Goal: Task Accomplishment & Management: Use online tool/utility

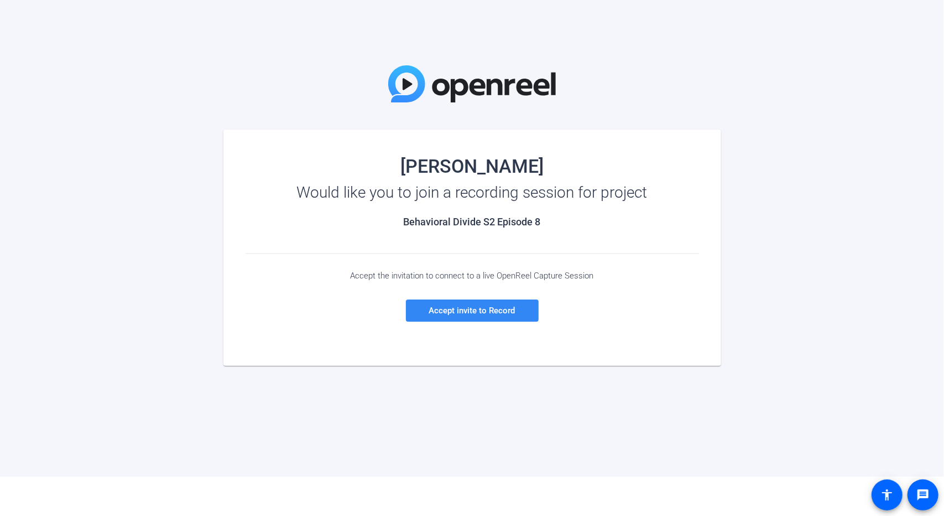
click at [472, 307] on span "Accept invite to Record" at bounding box center [472, 310] width 86 height 10
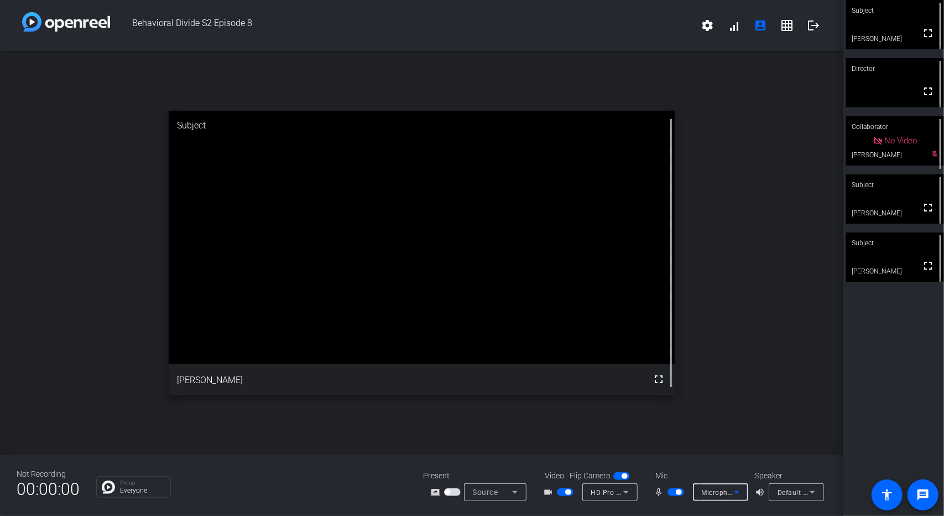
click at [729, 494] on span "Microphone (USB Lavalier Microphone) (31b2:0011)" at bounding box center [786, 491] width 168 height 9
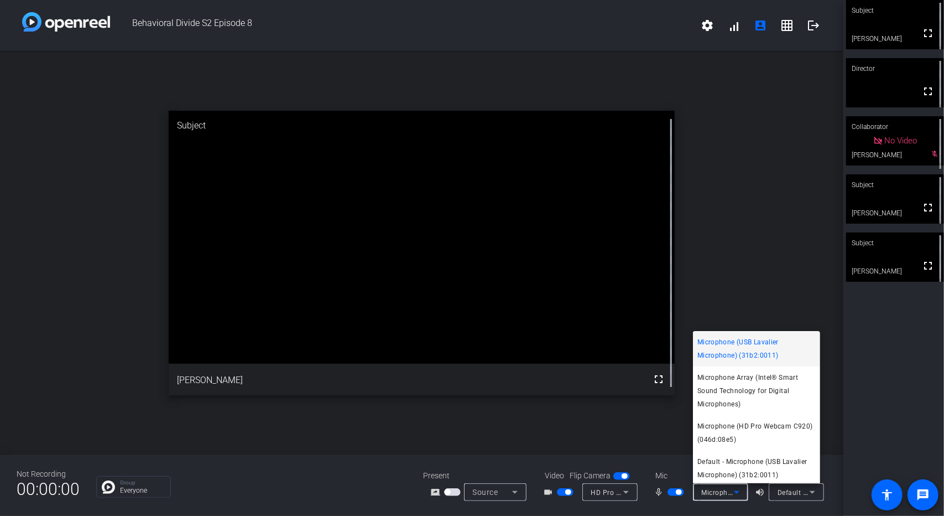
click at [281, 484] on div at bounding box center [472, 258] width 944 height 516
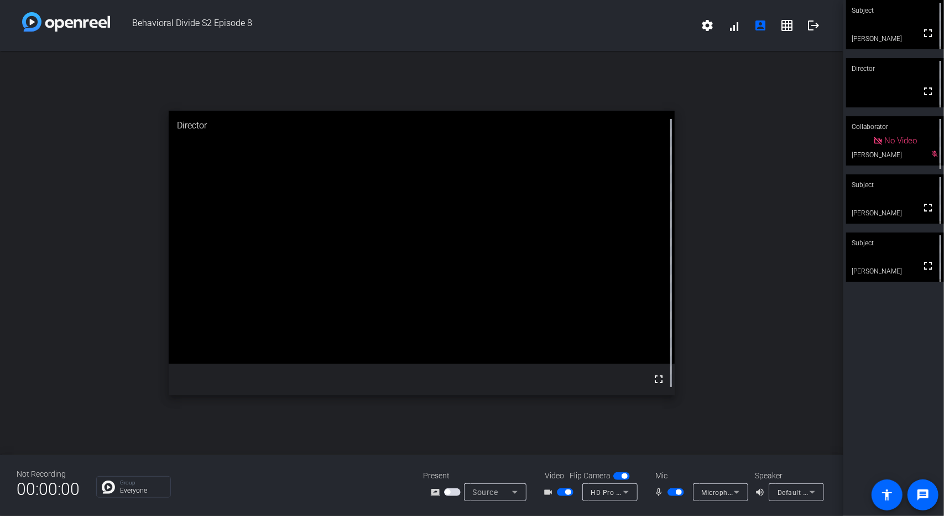
click at [796, 490] on span "Default - Speakers (Realtek(R) Audio)" at bounding box center [838, 491] width 120 height 9
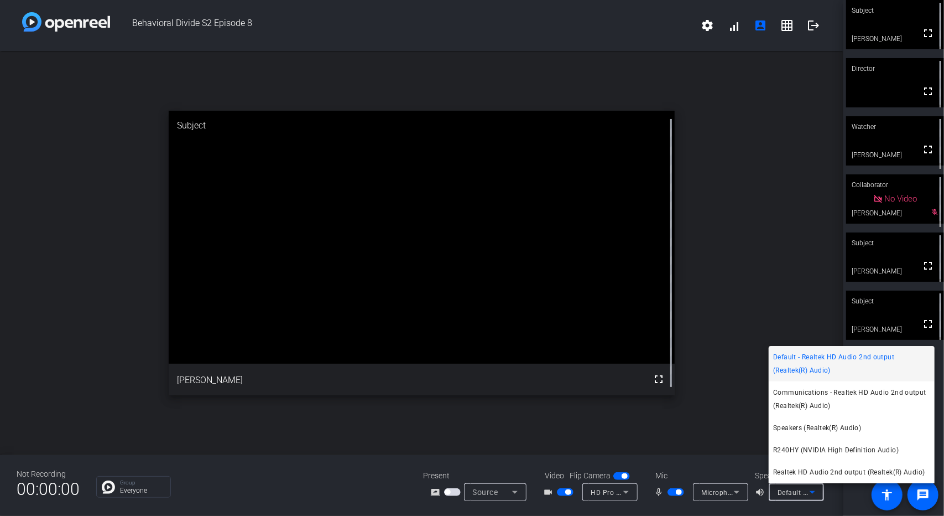
click at [743, 269] on div at bounding box center [472, 258] width 944 height 516
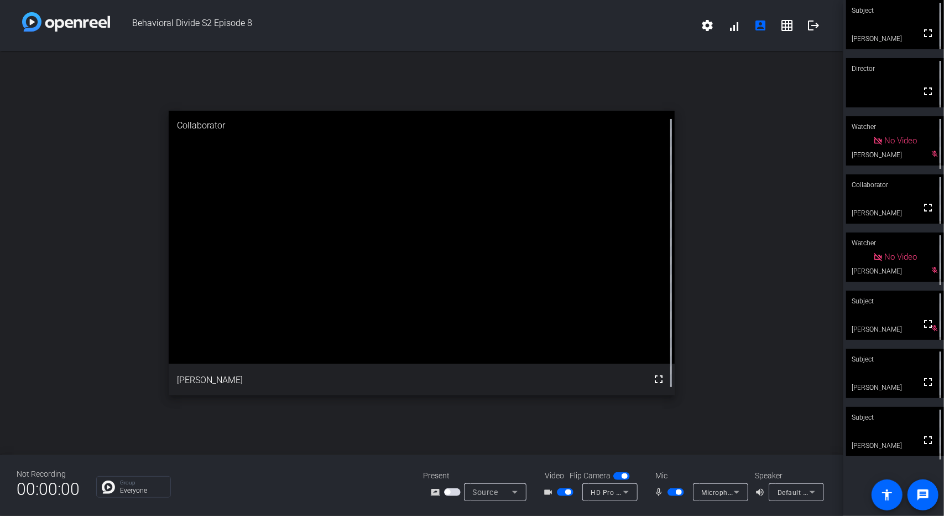
click at [498, 496] on span "Source" at bounding box center [485, 491] width 25 height 9
click at [730, 402] on div at bounding box center [472, 258] width 944 height 516
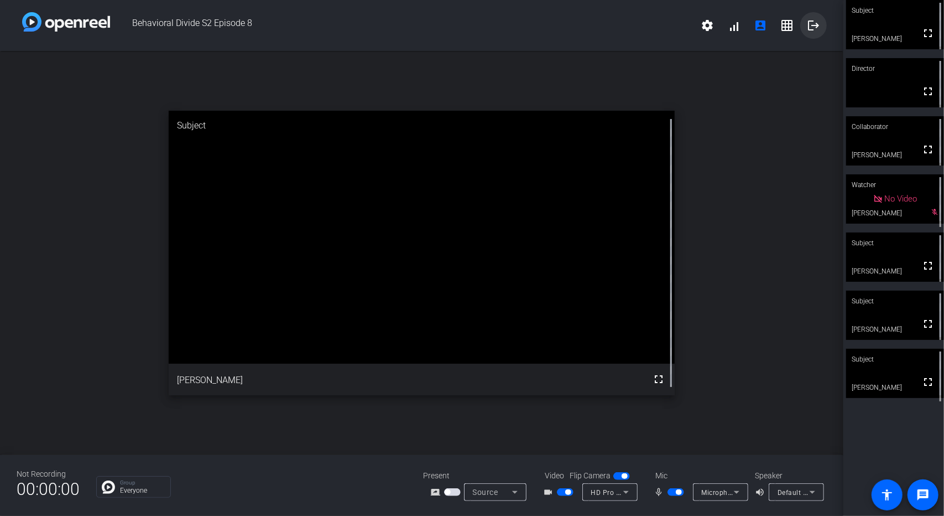
click at [817, 30] on mat-icon "logout" at bounding box center [813, 25] width 13 height 13
